Goal: Information Seeking & Learning: Understand process/instructions

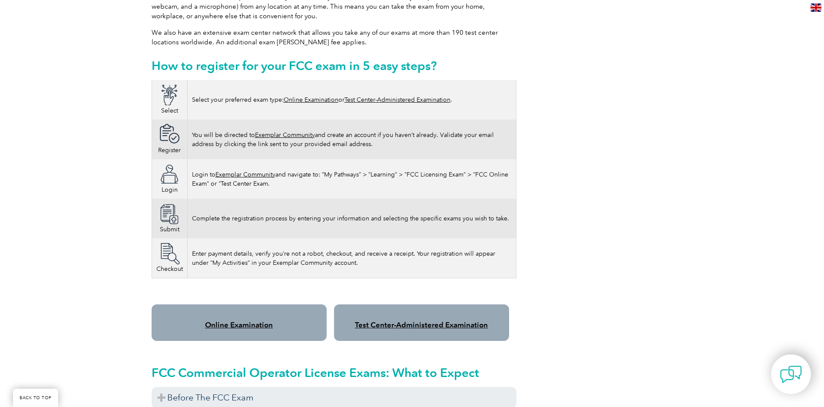
scroll to position [608, 0]
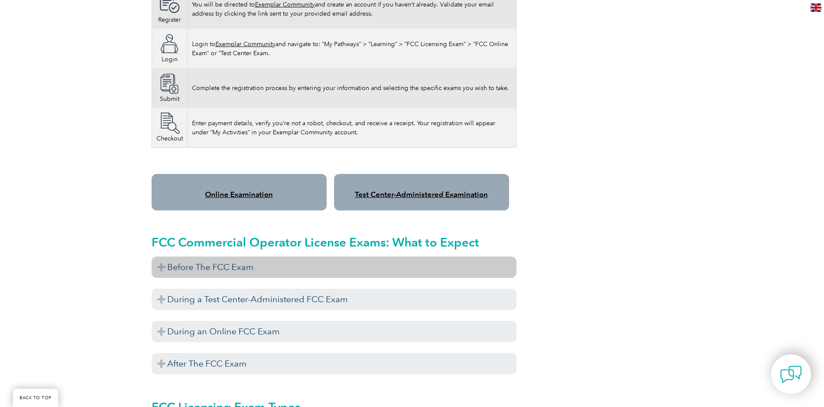
click at [205, 263] on h3 "Before The FCC Exam" at bounding box center [334, 266] width 365 height 21
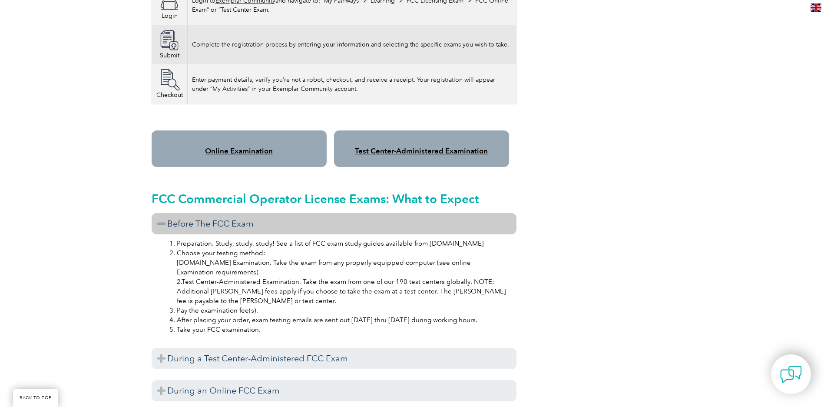
scroll to position [695, 0]
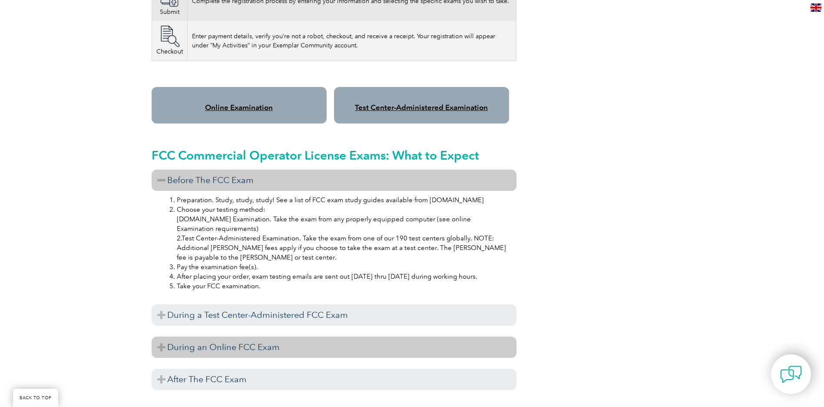
click at [241, 344] on h3 "During an Online FCC Exam" at bounding box center [334, 346] width 365 height 21
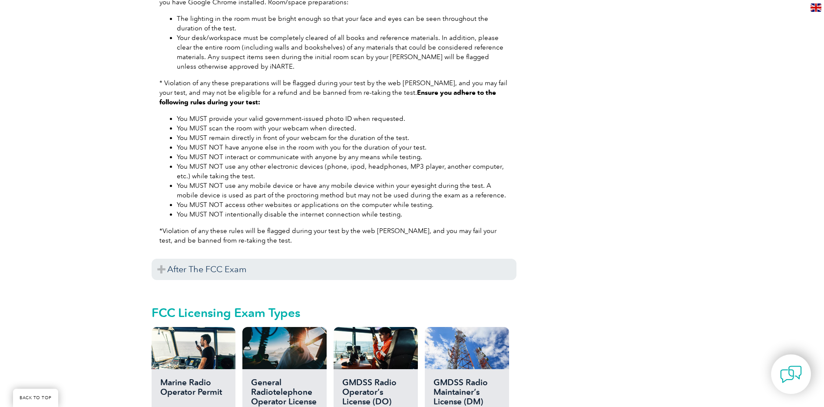
scroll to position [1217, 0]
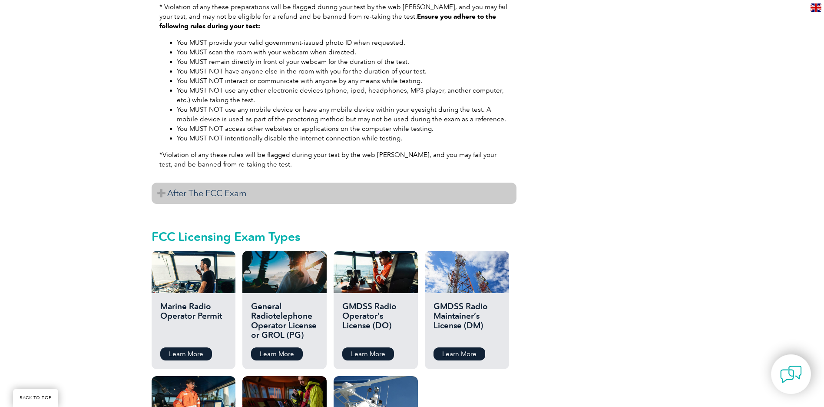
click at [193, 187] on h3 "After The FCC Exam" at bounding box center [334, 192] width 365 height 21
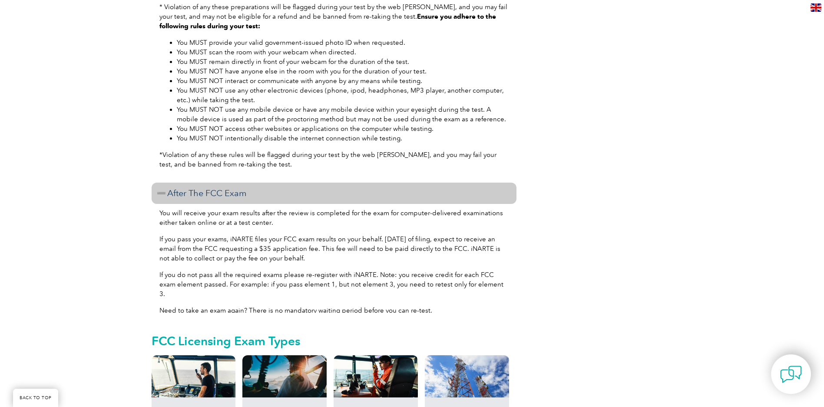
drag, startPoint x: 196, startPoint y: 276, endPoint x: 400, endPoint y: 272, distance: 203.8
click at [400, 272] on p "If you do not pass all the required exams please re-register with iNARTE. Note:…" at bounding box center [333, 284] width 349 height 29
click at [397, 275] on p "If you do not pass all the required exams please re-register with iNARTE. Note:…" at bounding box center [333, 284] width 349 height 29
drag, startPoint x: 213, startPoint y: 291, endPoint x: 398, endPoint y: 293, distance: 185.1
click at [398, 305] on p "Need to take an exam again? There is no mandatory waiting period before you can…" at bounding box center [333, 310] width 349 height 10
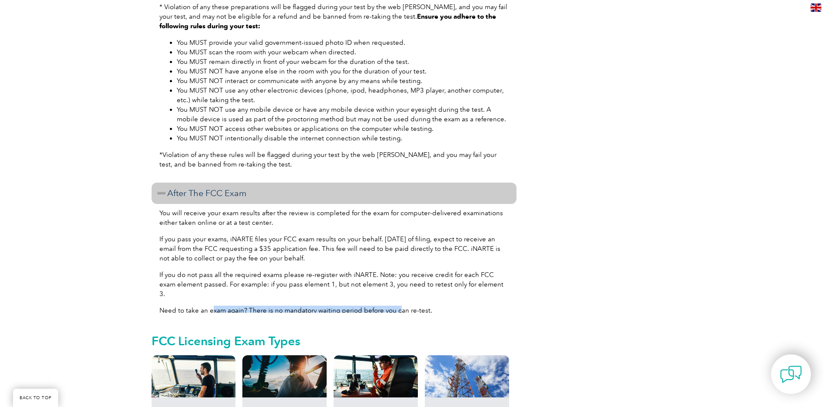
click at [406, 297] on div "You will receive your exam results after the review is completed for the exam f…" at bounding box center [334, 258] width 365 height 109
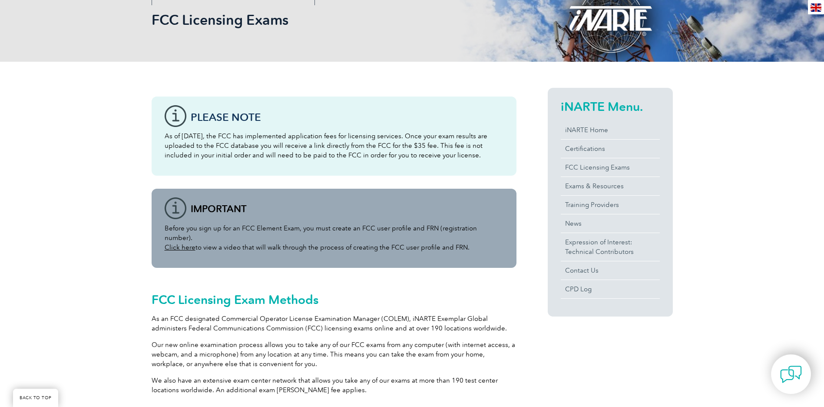
scroll to position [304, 0]
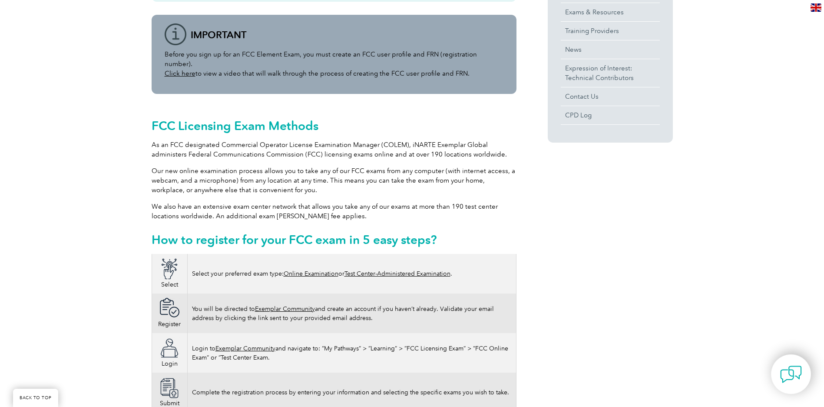
click at [305, 270] on link "Online Examination" at bounding box center [311, 273] width 55 height 7
